Goal: Task Accomplishment & Management: Complete application form

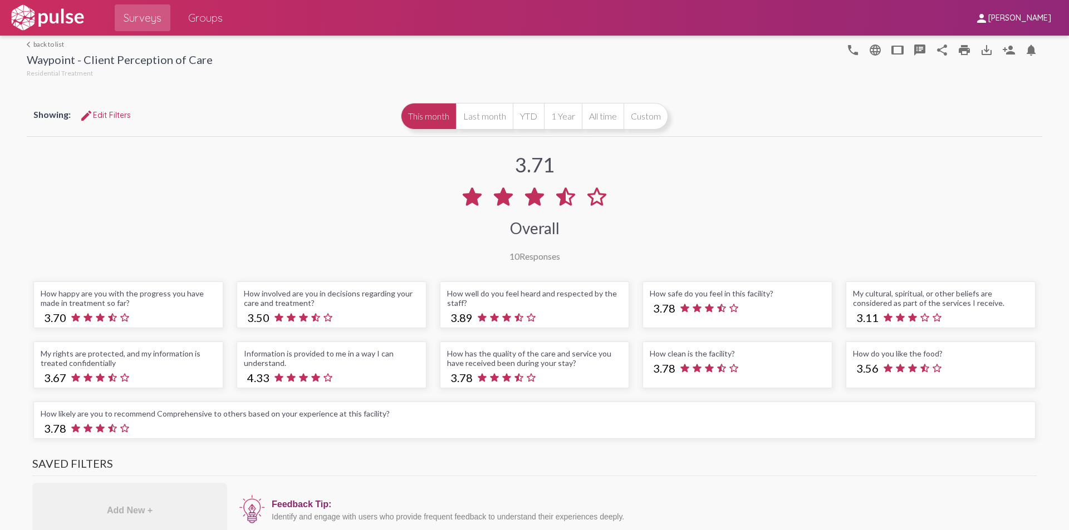
scroll to position [-1, 0]
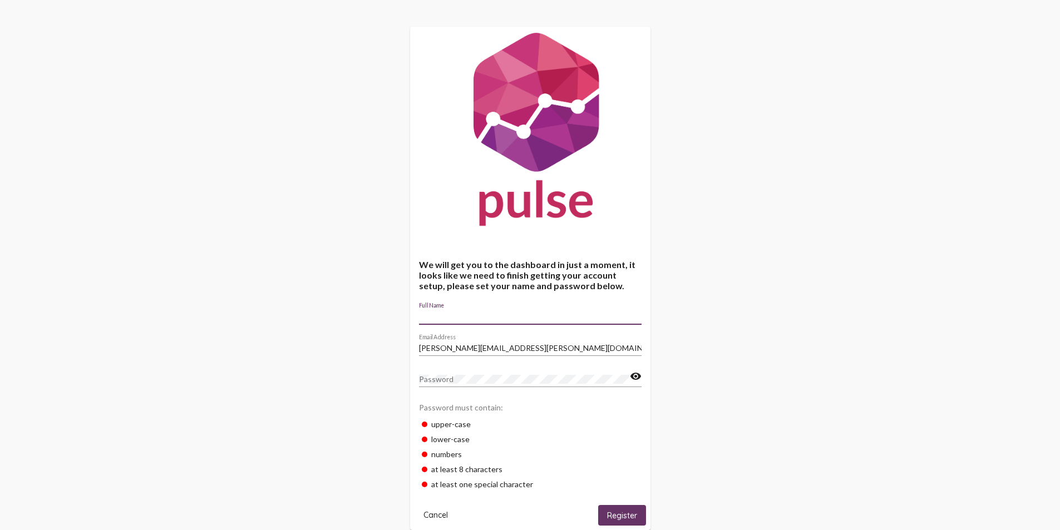
click at [458, 320] on input "Full Name" at bounding box center [530, 316] width 223 height 9
type input "[PERSON_NAME]"
click at [618, 513] on span "Register" at bounding box center [622, 516] width 30 height 10
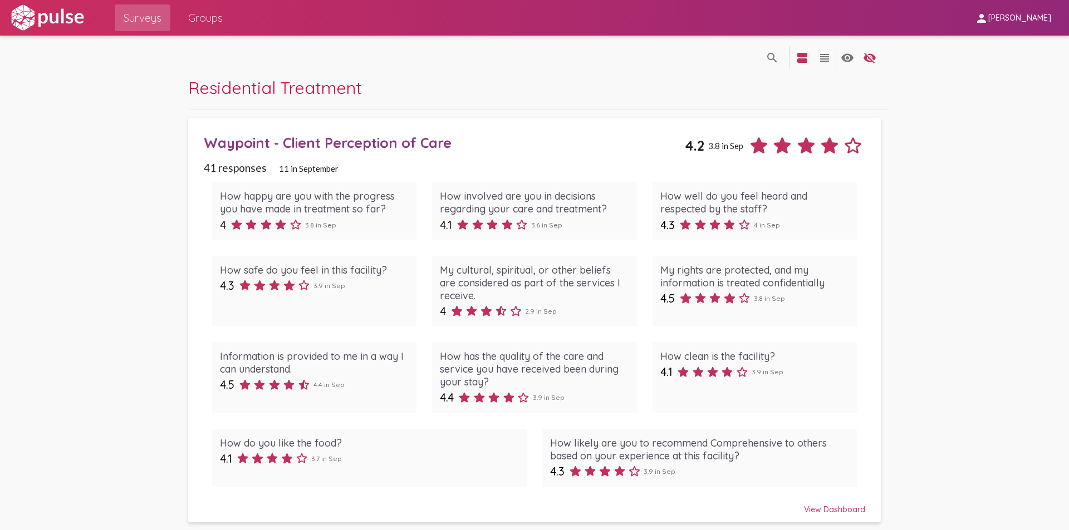
scroll to position [1, 0]
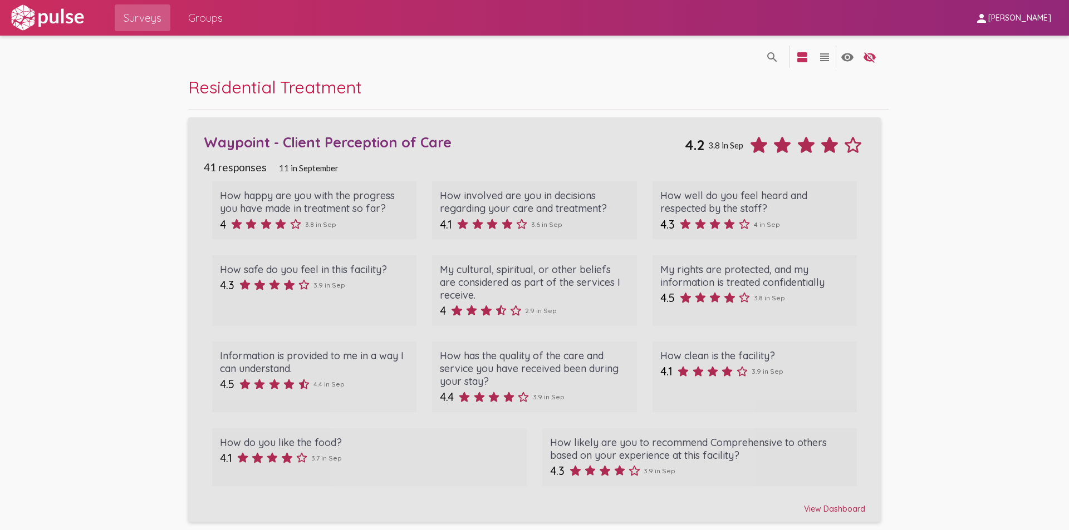
click at [318, 141] on div "Waypoint - Client Perception of Care" at bounding box center [444, 142] width 480 height 17
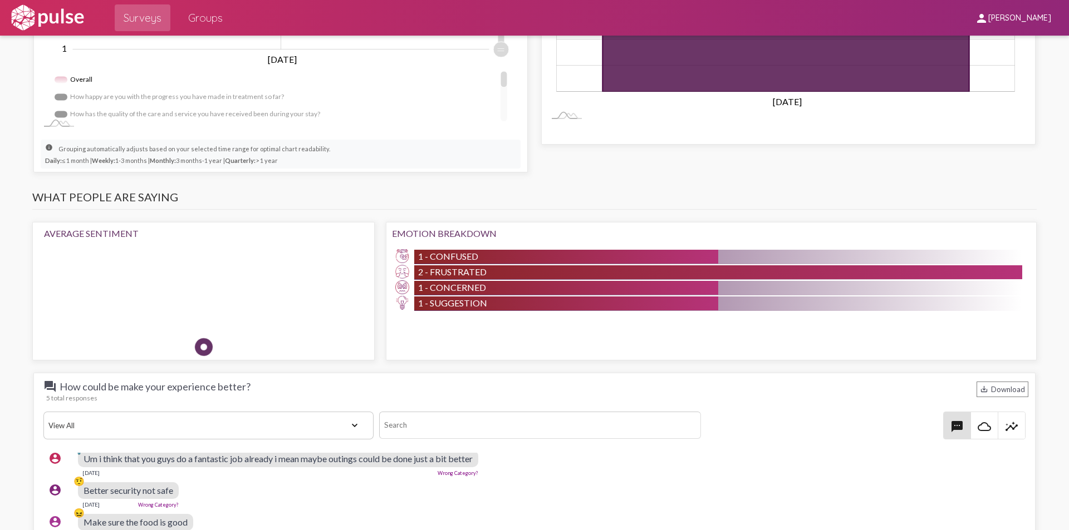
scroll to position [946, 0]
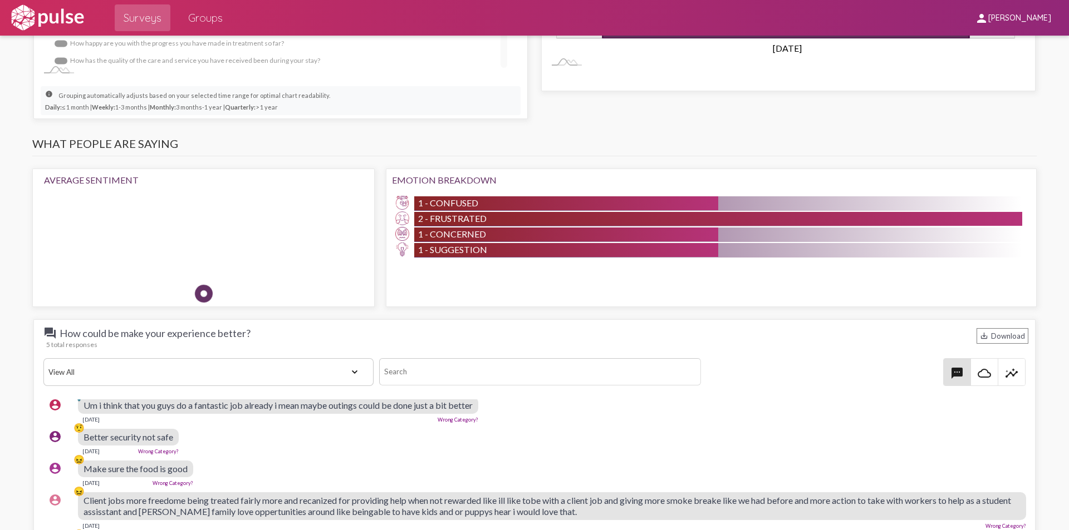
click at [1005, 371] on mat-icon "insights" at bounding box center [1011, 373] width 13 height 13
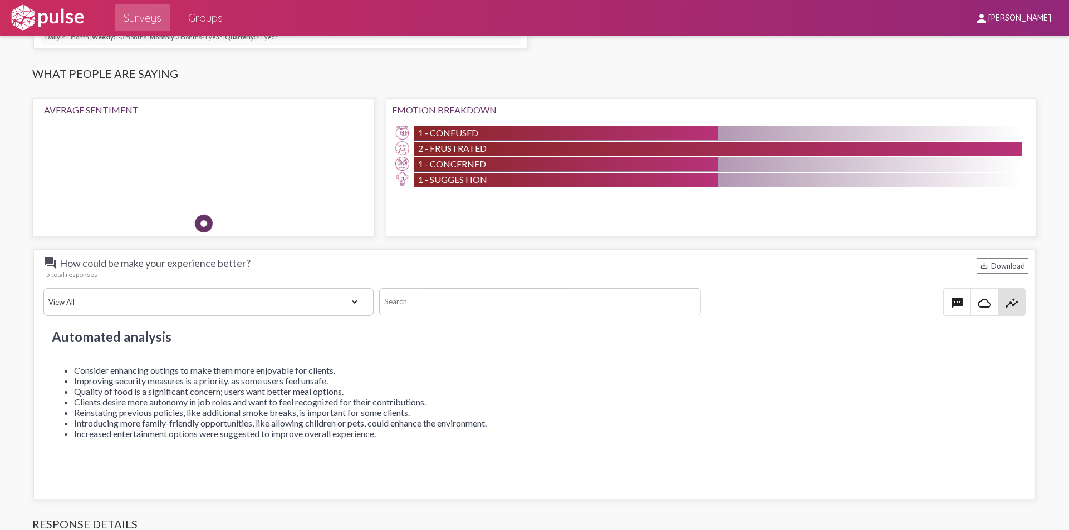
scroll to position [1058, 0]
